Goal: Information Seeking & Learning: Learn about a topic

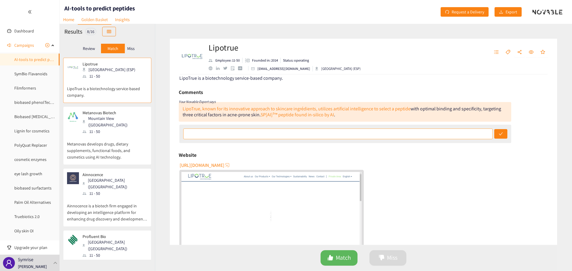
scroll to position [30, 0]
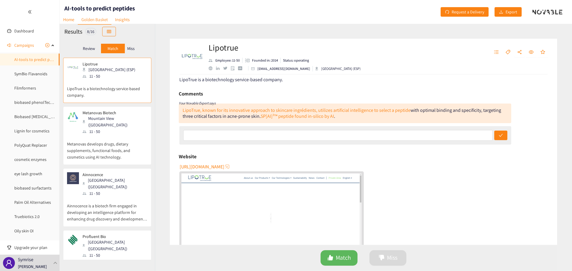
click at [82, 113] on div "Metanovas Biotech Mountain View ([GEOGRAPHIC_DATA]) 11 - 50" at bounding box center [111, 122] width 64 height 24
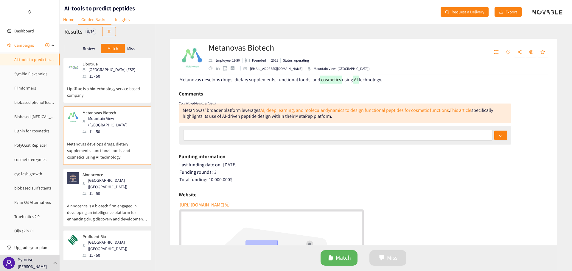
click at [224, 205] on span "[URL][DOMAIN_NAME]" at bounding box center [202, 204] width 45 height 7
click at [106, 190] on div "11 - 50" at bounding box center [114, 193] width 64 height 7
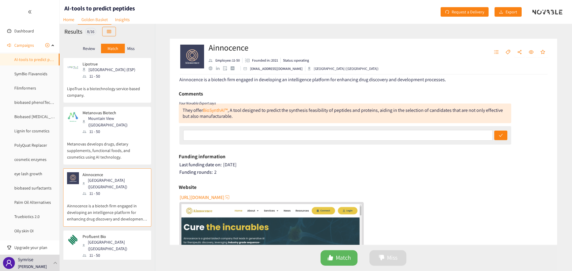
click at [224, 199] on span "[URL][DOMAIN_NAME]" at bounding box center [202, 197] width 45 height 7
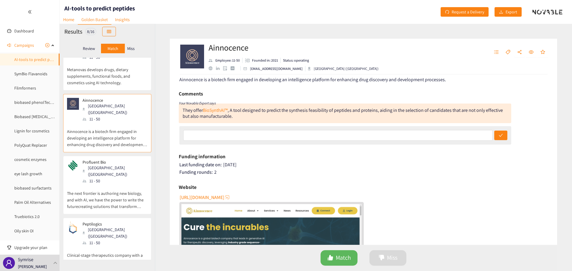
scroll to position [89, 0]
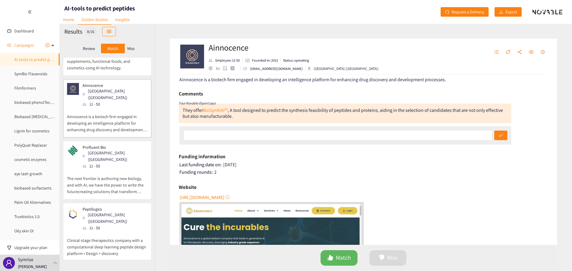
click at [114, 173] on p "The next frontier is authoring new biology, and with AI, we have the power to w…" at bounding box center [107, 182] width 80 height 26
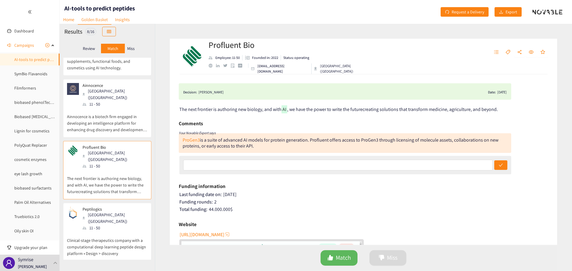
click at [220, 233] on span "[URL][DOMAIN_NAME]" at bounding box center [202, 234] width 45 height 7
click at [130, 203] on div "Peptilogics [GEOGRAPHIC_DATA] ([GEOGRAPHIC_DATA]) 11 - 50 Clinical-stage therap…" at bounding box center [107, 232] width 88 height 58
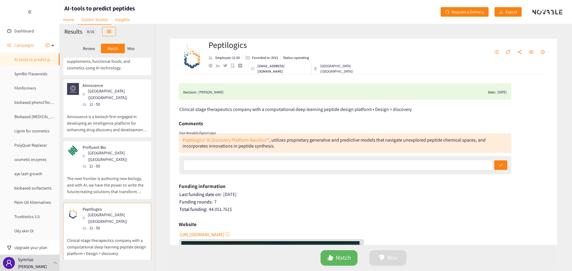
click at [218, 233] on span "[URL][DOMAIN_NAME]" at bounding box center [202, 234] width 45 height 7
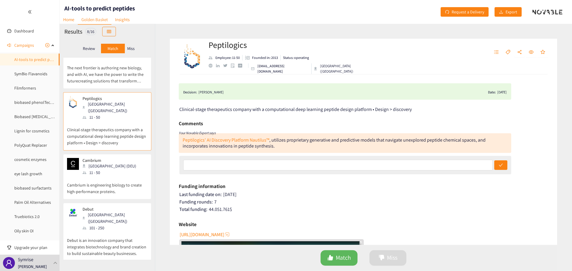
scroll to position [208, 0]
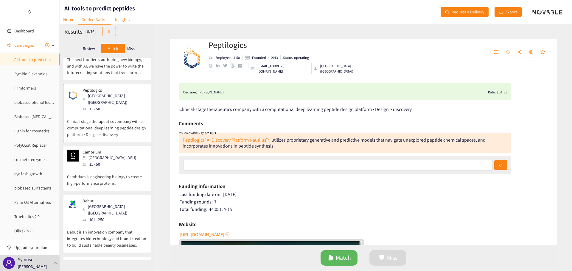
click at [102, 155] on div "[GEOGRAPHIC_DATA] (DEU)" at bounding box center [110, 158] width 57 height 7
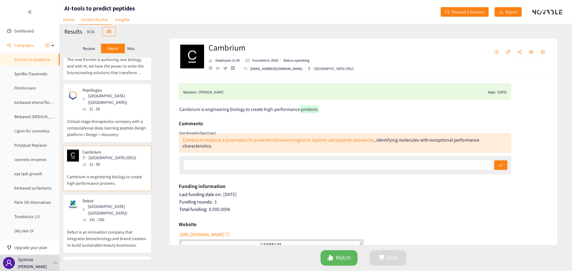
click at [223, 233] on span "[URL][DOMAIN_NAME]" at bounding box center [202, 234] width 45 height 7
click at [124, 223] on p "Debut is an innovation company that integrates biotechnology and brand creation…" at bounding box center [107, 236] width 80 height 26
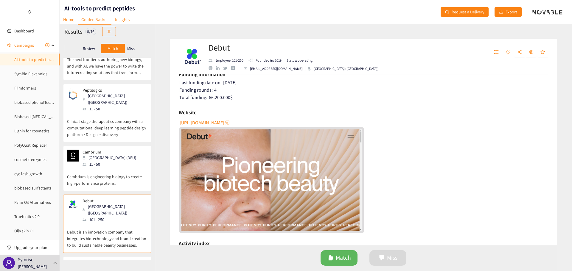
scroll to position [119, 0]
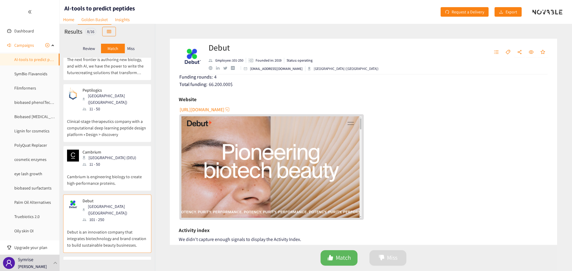
click at [91, 265] on div "[GEOGRAPHIC_DATA] ([GEOGRAPHIC_DATA])" at bounding box center [114, 271] width 64 height 13
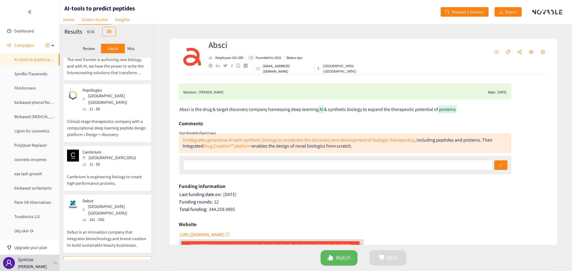
click at [216, 235] on span "[URL][DOMAIN_NAME]" at bounding box center [202, 234] width 45 height 7
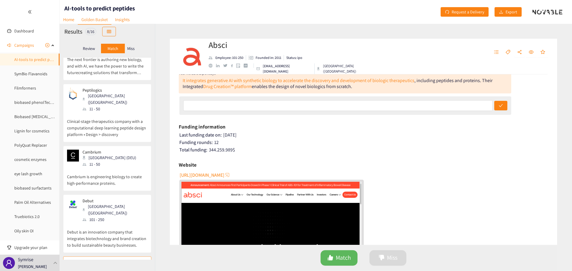
scroll to position [228, 0]
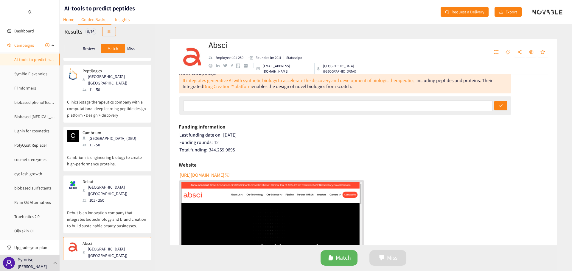
click at [125, 204] on p "Debut is an innovation company that integrates biotechnology and brand creation…" at bounding box center [107, 217] width 80 height 26
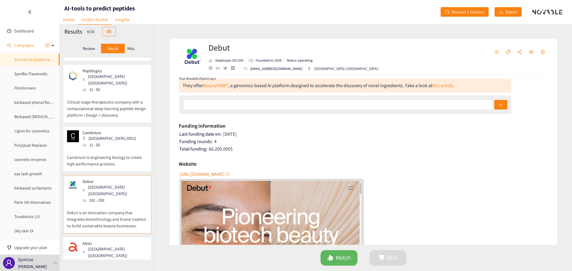
scroll to position [60, 0]
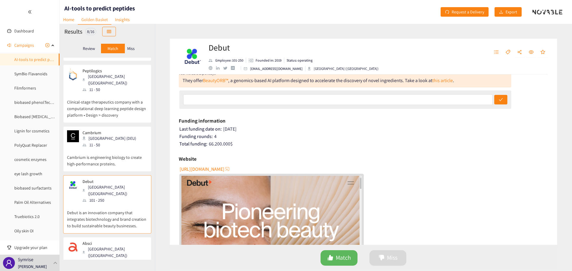
click at [224, 169] on span "[URL][DOMAIN_NAME]" at bounding box center [202, 169] width 45 height 7
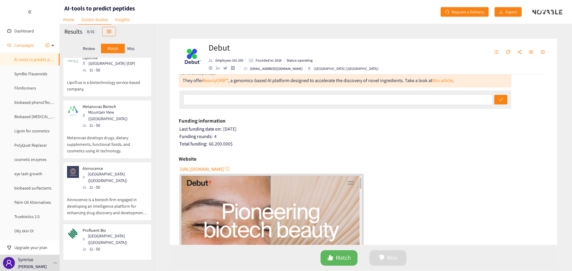
scroll to position [0, 0]
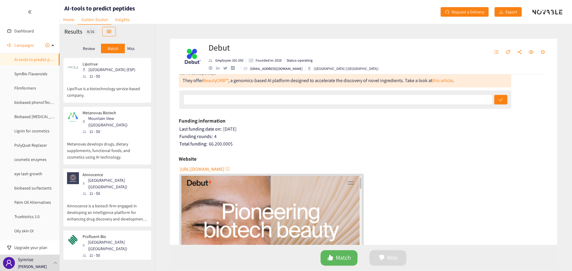
click at [404, 144] on div "Total funding: 66.200.000 $" at bounding box center [363, 144] width 369 height 6
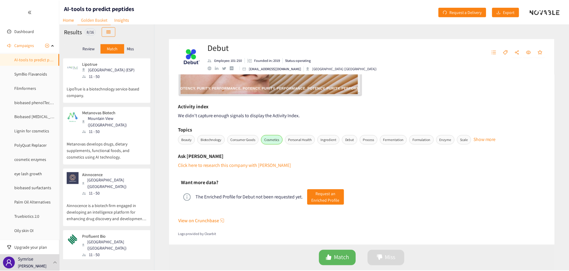
scroll to position [244, 0]
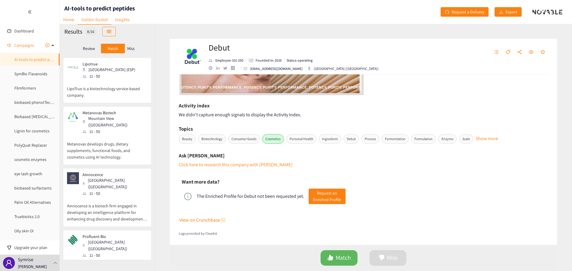
click at [133, 50] on p "Miss" at bounding box center [130, 48] width 7 height 5
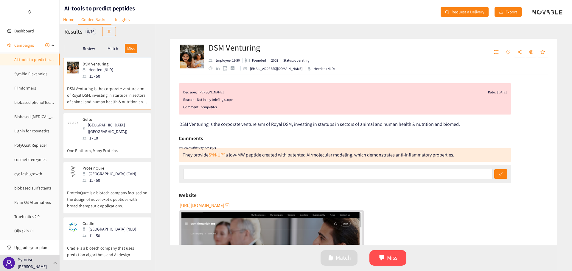
click at [114, 51] on div "Match" at bounding box center [113, 49] width 24 height 10
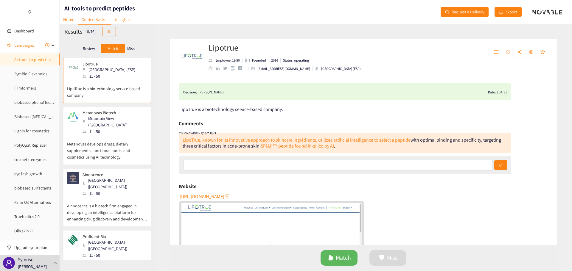
click at [121, 23] on link "Insights" at bounding box center [122, 19] width 22 height 9
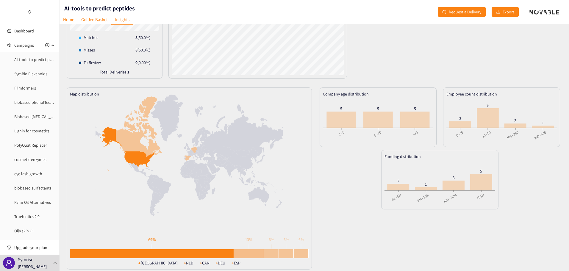
scroll to position [95, 0]
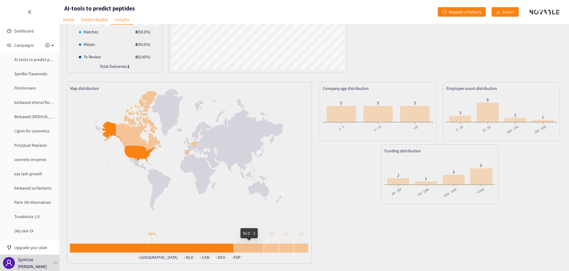
click at [248, 247] on div at bounding box center [249, 248] width 30 height 9
